Goal: Task Accomplishment & Management: Complete application form

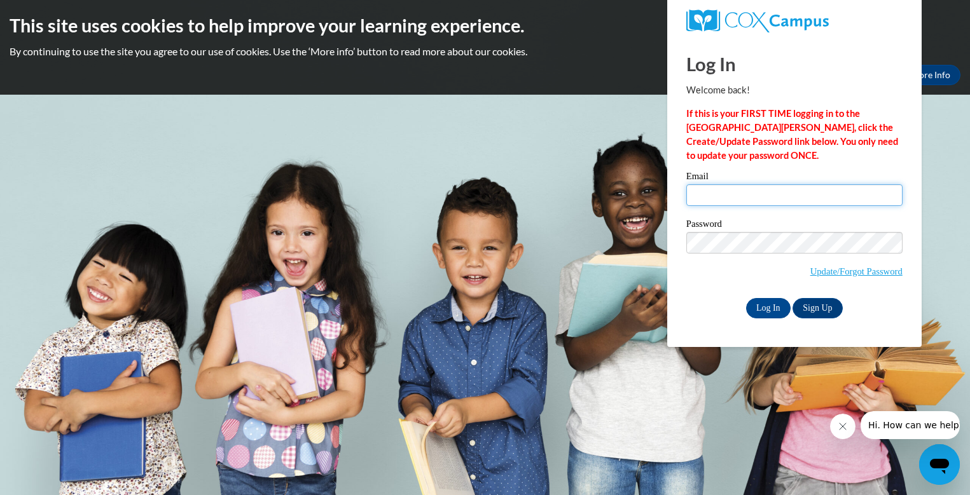
drag, startPoint x: 704, startPoint y: 196, endPoint x: 715, endPoint y: 188, distance: 13.1
click at [708, 202] on input "Email" at bounding box center [794, 195] width 216 height 22
type input "fatimaheikal@lowndes.k12.ga.us"
click at [755, 306] on input "Log In" at bounding box center [768, 308] width 45 height 20
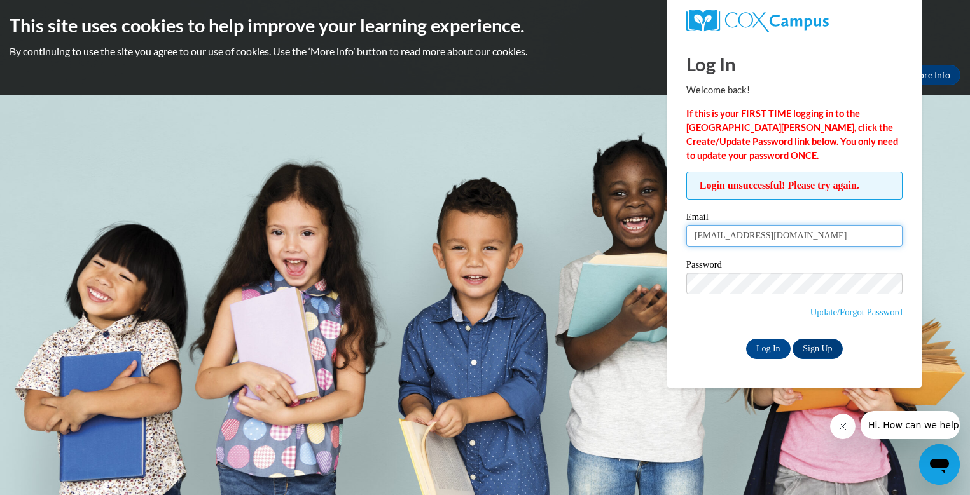
click at [706, 237] on input "fatimaheikal@lowndes.k12.ga.us" at bounding box center [794, 236] width 216 height 22
type input "[EMAIL_ADDRESS][DOMAIN_NAME]"
click at [764, 258] on div "Email fatmaheikal@lowndes.k12.ga.us Password Update/Forgot Password Log In Sign…" at bounding box center [794, 285] width 216 height 146
click at [764, 347] on input "Log In" at bounding box center [768, 349] width 45 height 20
click at [763, 347] on input "Log In" at bounding box center [768, 349] width 45 height 20
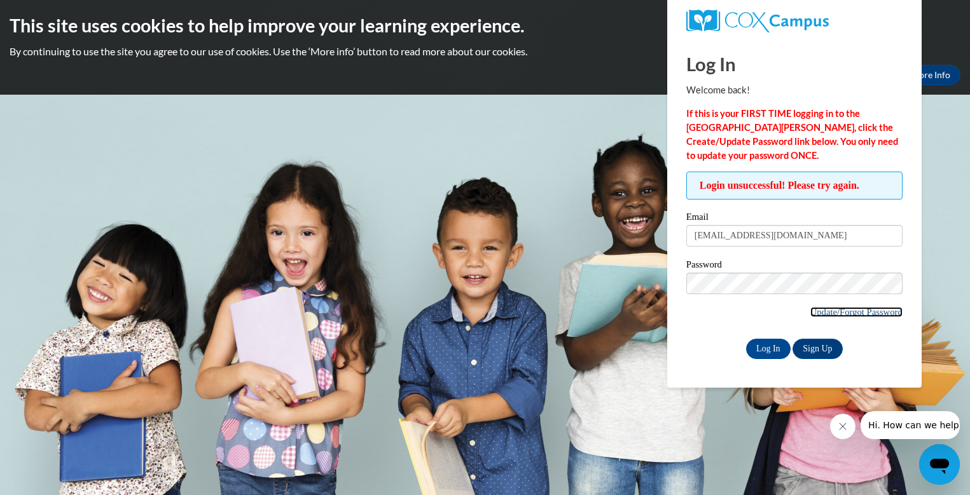
click at [847, 312] on link "Update/Forgot Password" at bounding box center [856, 312] width 92 height 10
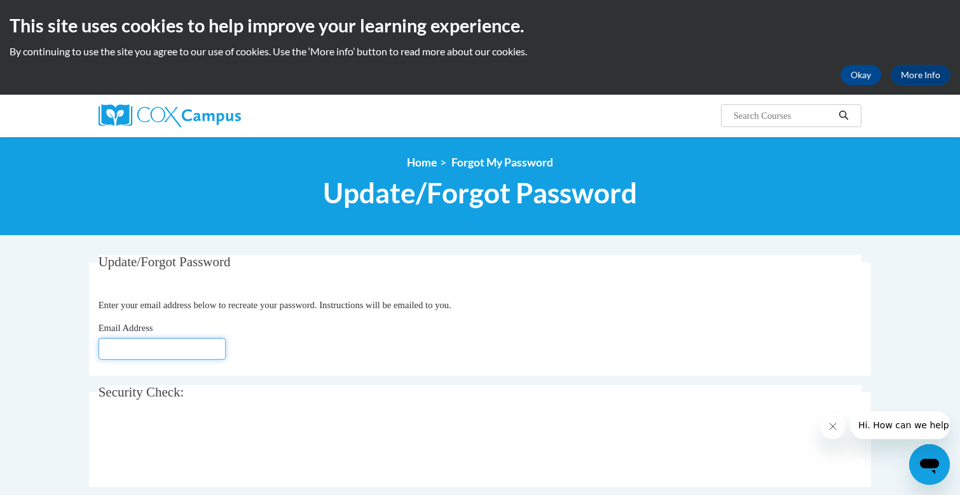
click at [154, 352] on input "Email Address" at bounding box center [162, 349] width 127 height 22
type input "fatmaheikal@lowndes.k12.ga.us"
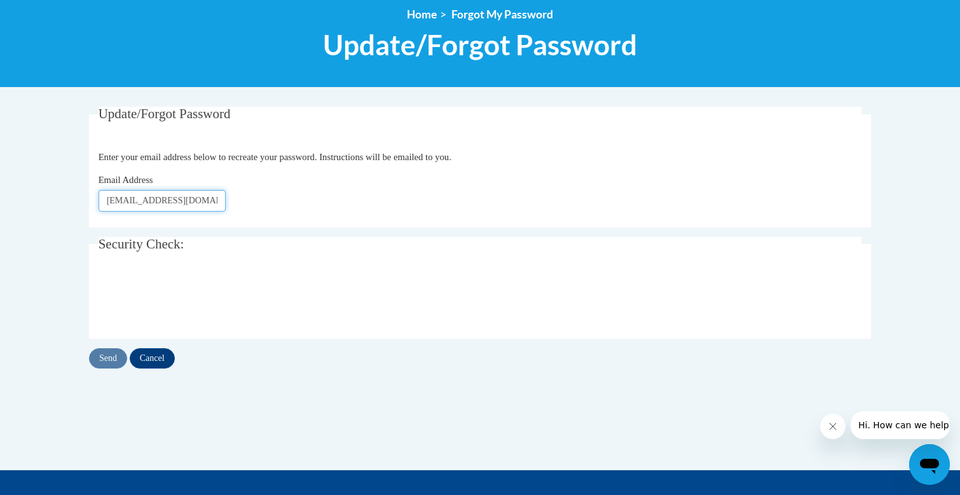
scroll to position [191, 0]
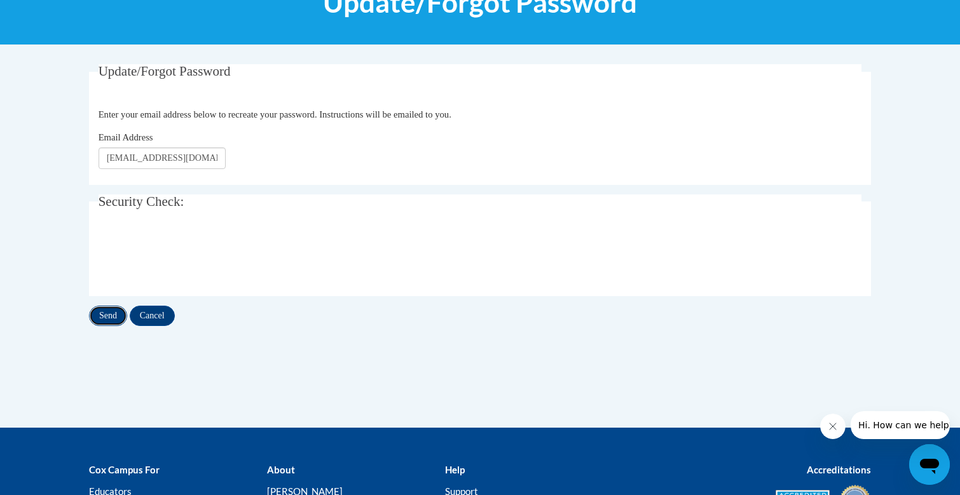
click at [110, 317] on input "Send" at bounding box center [108, 316] width 38 height 20
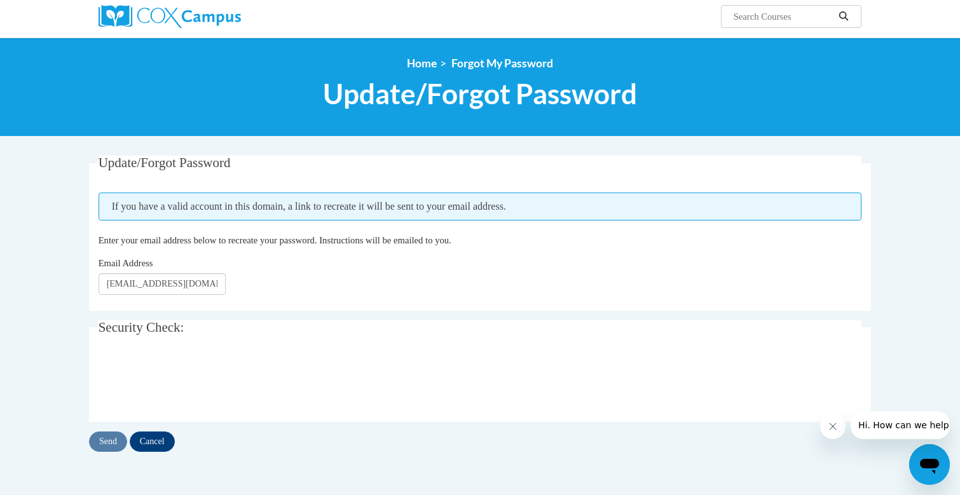
scroll to position [127, 0]
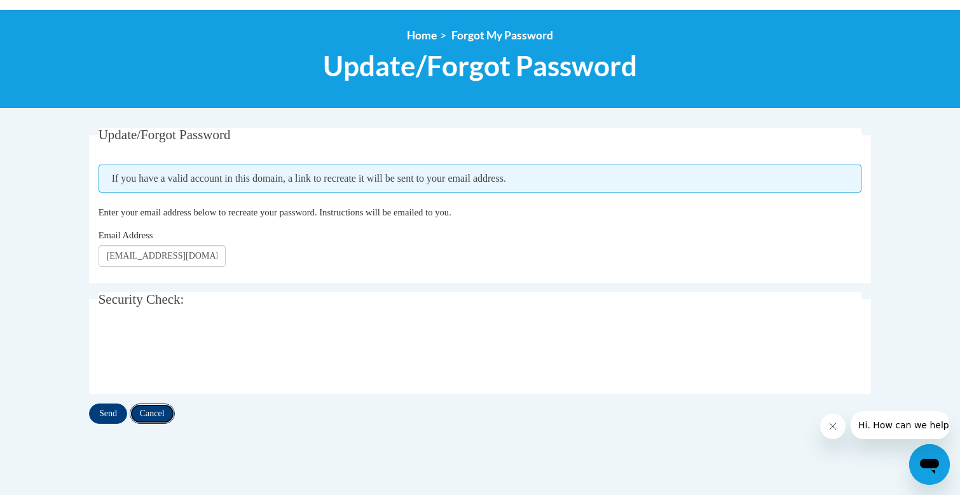
click at [163, 415] on input "Cancel" at bounding box center [152, 414] width 45 height 20
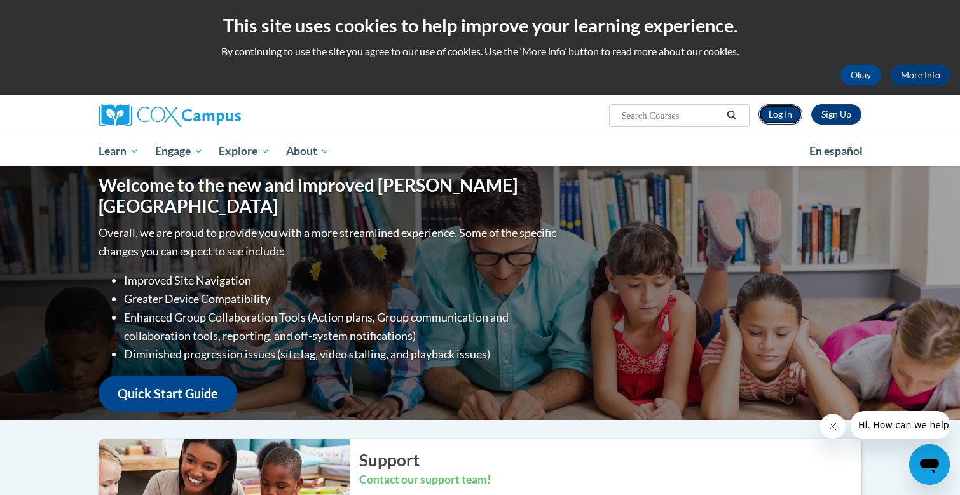
click at [781, 116] on link "Log In" at bounding box center [781, 114] width 44 height 20
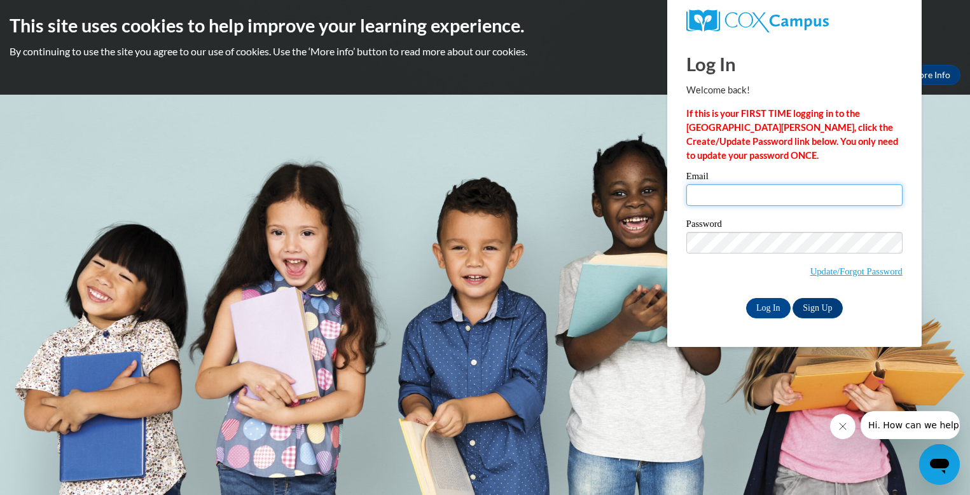
click at [704, 196] on input "Email" at bounding box center [794, 195] width 216 height 22
type input "fatmaheikal@lowndes.k12.ga.us"
click at [761, 305] on input "Log In" at bounding box center [768, 308] width 45 height 20
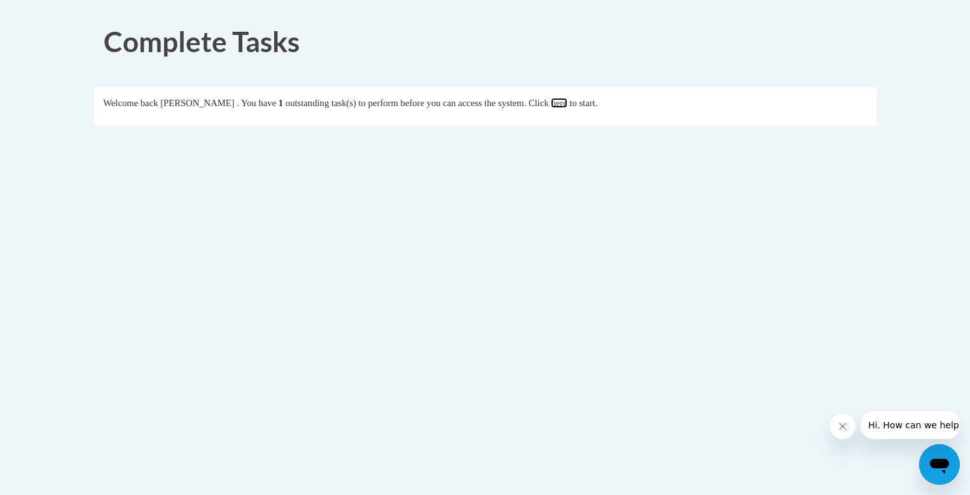
click at [566, 104] on link "here" at bounding box center [559, 103] width 16 height 10
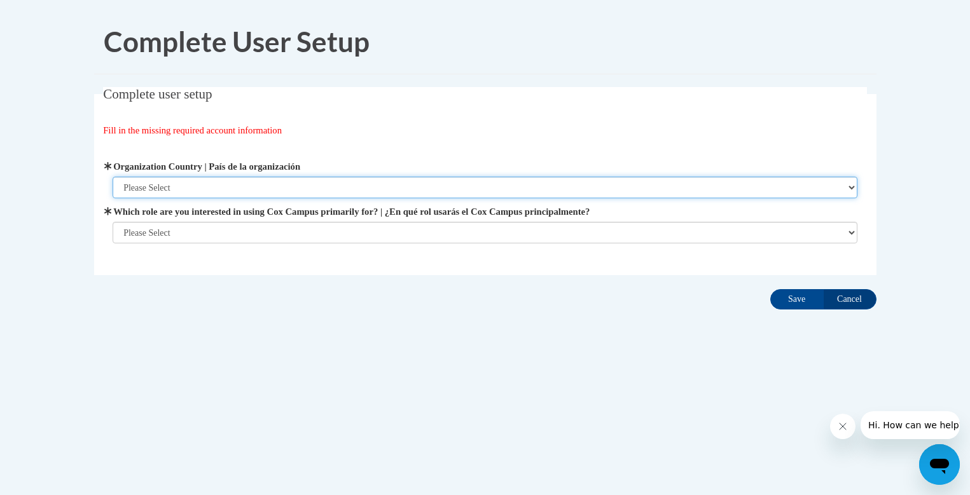
click at [851, 191] on select "Please Select [GEOGRAPHIC_DATA] | [GEOGRAPHIC_DATA] Outside of [GEOGRAPHIC_DATA…" at bounding box center [485, 188] width 745 height 22
click at [851, 189] on select "Please Select [GEOGRAPHIC_DATA] | [GEOGRAPHIC_DATA] Outside of [GEOGRAPHIC_DATA…" at bounding box center [485, 188] width 745 height 22
select select "ad49bcad-a171-4b2e-b99c-48b446064914"
click at [113, 177] on select "Please Select [GEOGRAPHIC_DATA] | [GEOGRAPHIC_DATA] Outside of [GEOGRAPHIC_DATA…" at bounding box center [485, 188] width 745 height 22
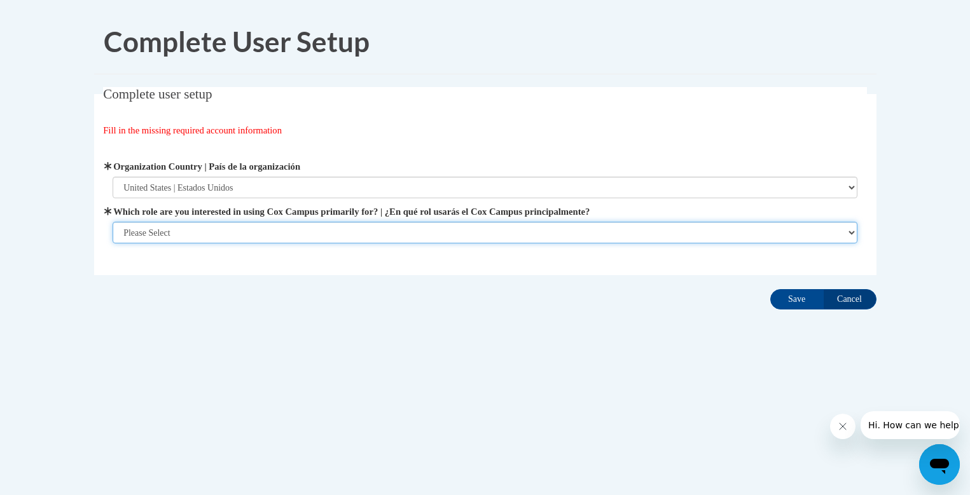
click at [852, 234] on select "Please Select College/University | Colegio/Universidad Community/Nonprofit Part…" at bounding box center [485, 233] width 745 height 22
select select "fbf2d438-af2f-41f8-98f1-81c410e29de3"
click at [113, 244] on select "Please Select College/University | Colegio/Universidad Community/Nonprofit Part…" at bounding box center [485, 233] width 745 height 22
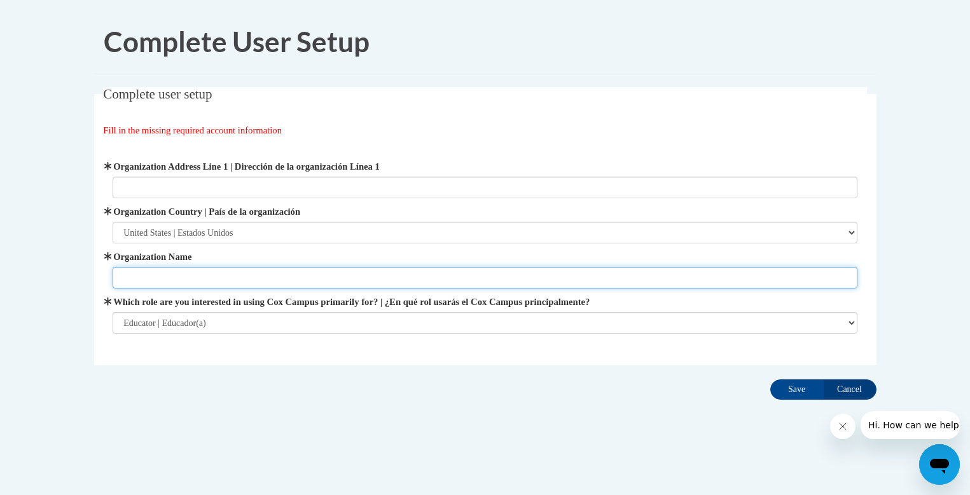
click at [150, 272] on input "Organization Name" at bounding box center [485, 278] width 745 height 22
type input "[GEOGRAPHIC_DATA]"
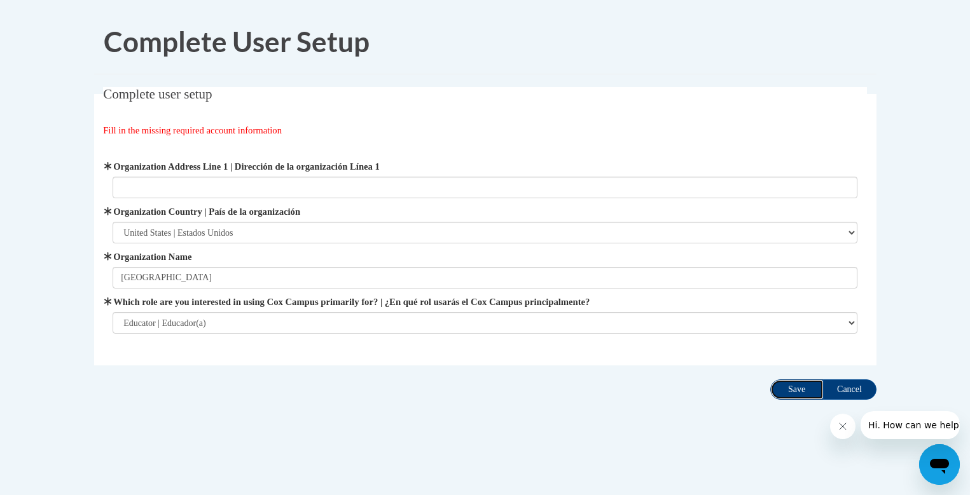
click at [801, 386] on input "Save" at bounding box center [796, 390] width 53 height 20
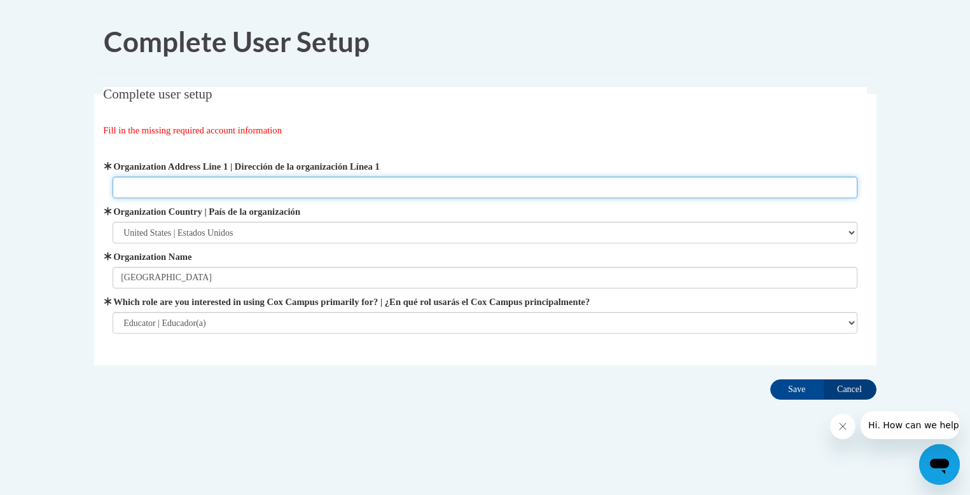
click at [146, 179] on input "Organization Address Line 1 | Dirección de la organización Línea 1" at bounding box center [485, 188] width 745 height 22
type input "1592 NormanDr. Valdosta GA"
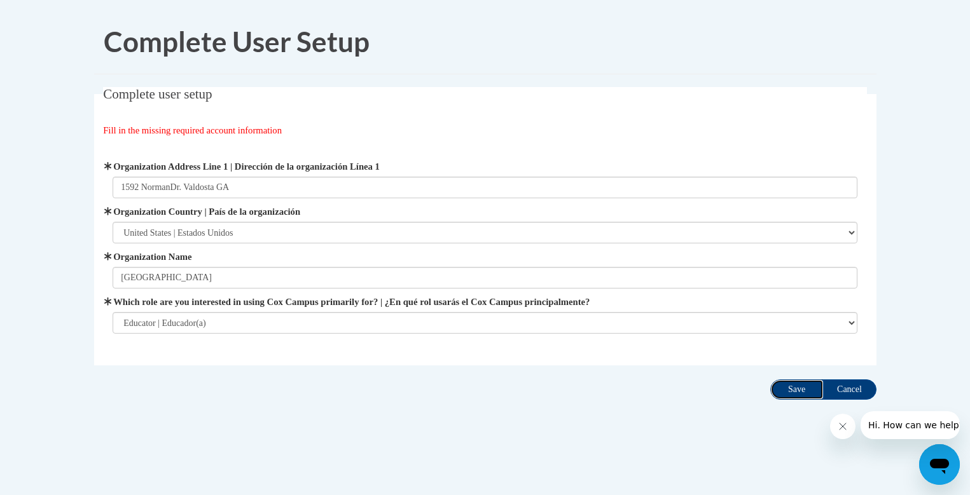
click at [802, 385] on input "Save" at bounding box center [796, 390] width 53 height 20
